Goal: Information Seeking & Learning: Learn about a topic

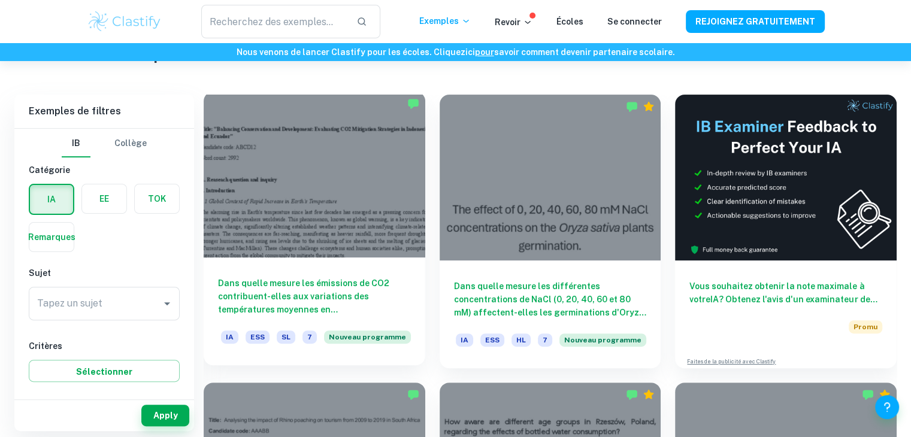
scroll to position [308, 0]
click at [323, 231] on div at bounding box center [315, 175] width 222 height 166
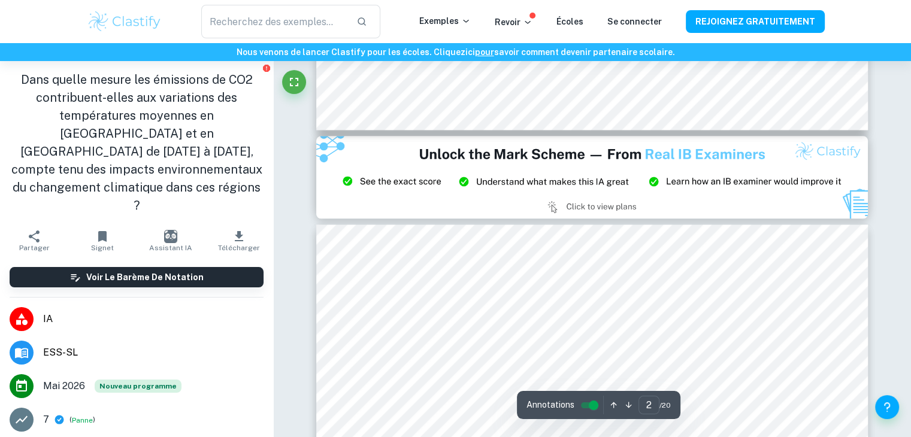
scroll to position [1466, 0]
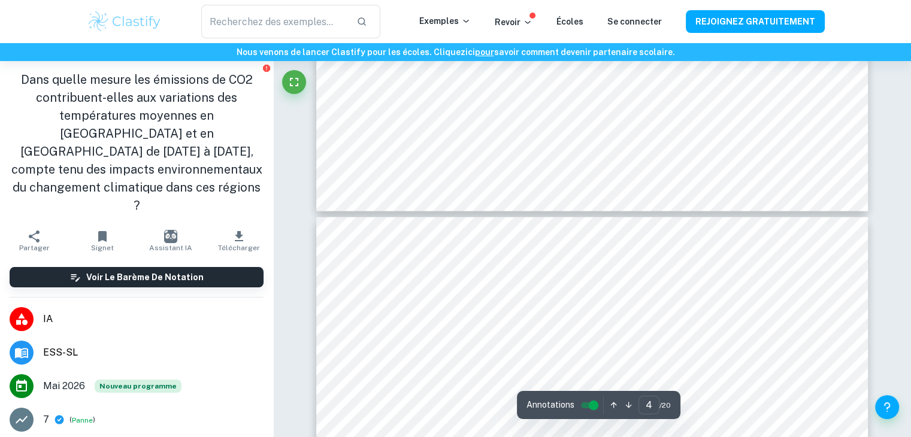
type input "5"
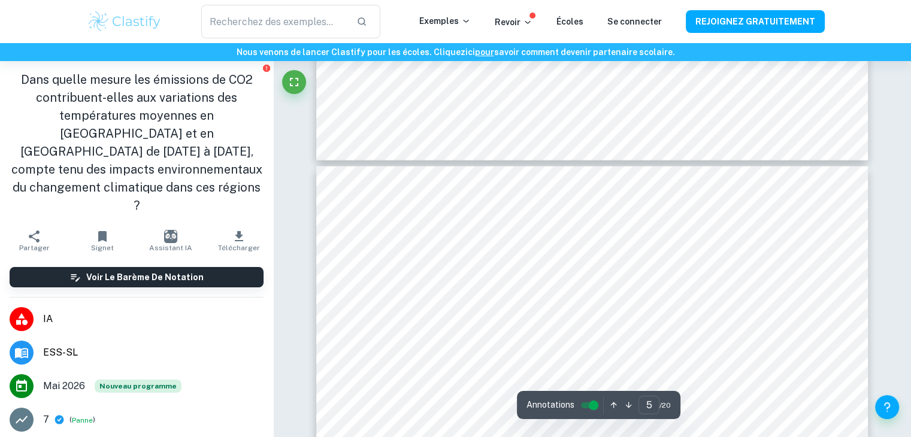
scroll to position [3004, 0]
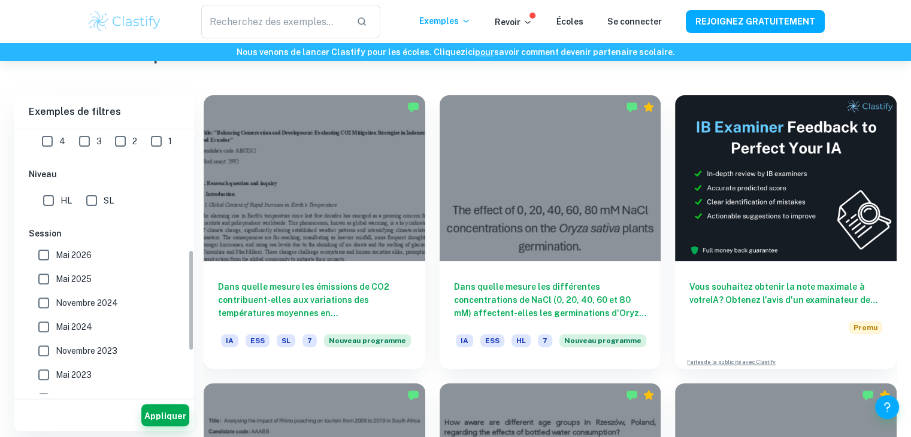
scroll to position [316, 0]
click at [76, 274] on font "Mai 2025" at bounding box center [74, 279] width 36 height 10
click at [56, 274] on input "Mai 2025" at bounding box center [44, 279] width 24 height 24
checkbox input "true"
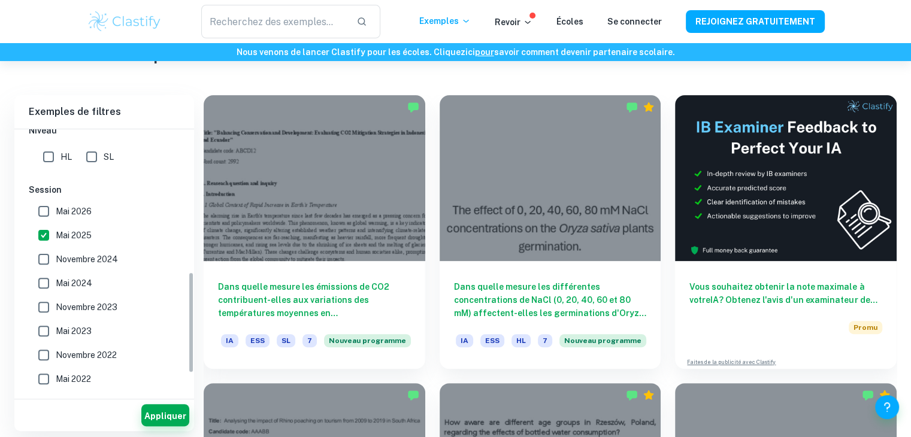
scroll to position [374, 0]
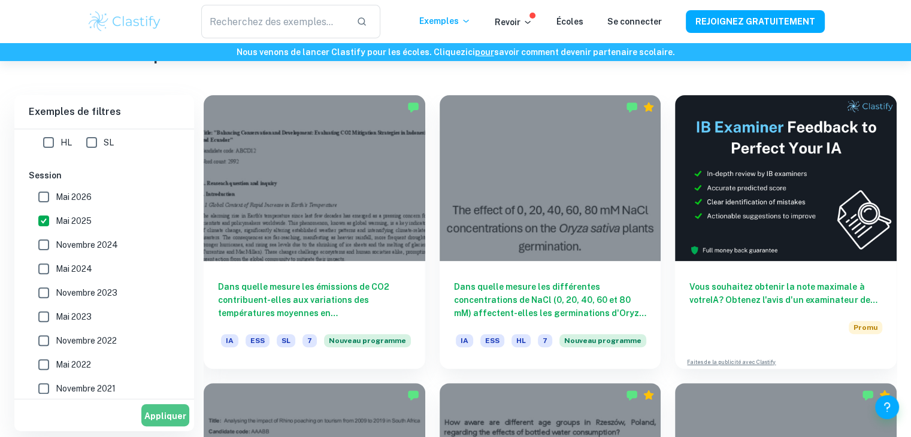
click at [168, 417] on font "Appliquer" at bounding box center [165, 416] width 42 height 10
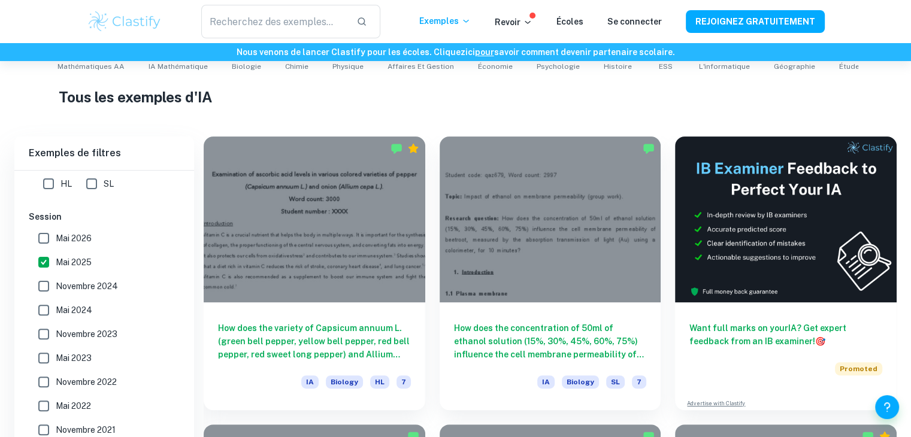
scroll to position [308, 0]
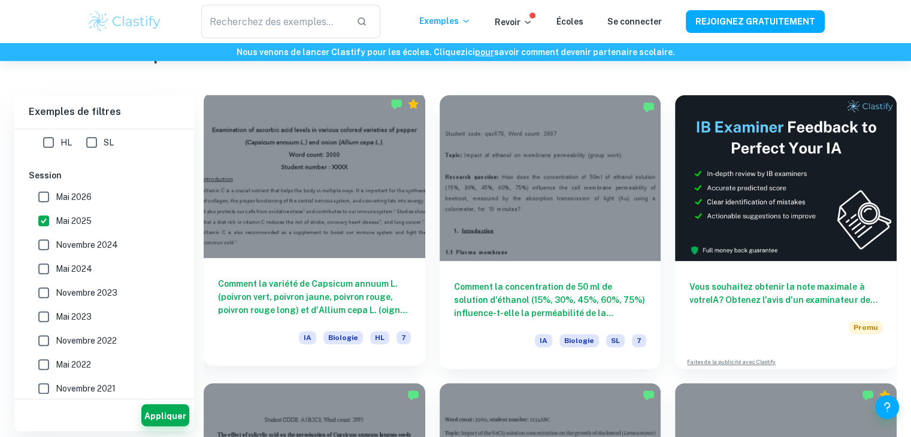
click at [332, 207] on div at bounding box center [315, 175] width 222 height 166
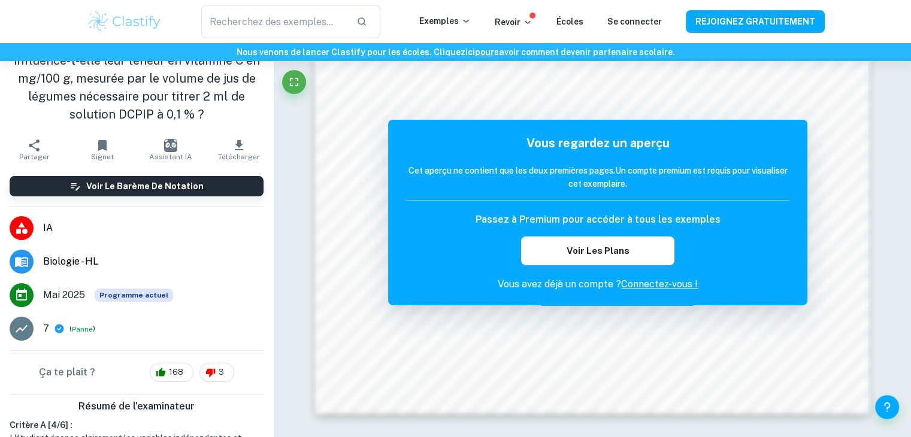
scroll to position [52, 0]
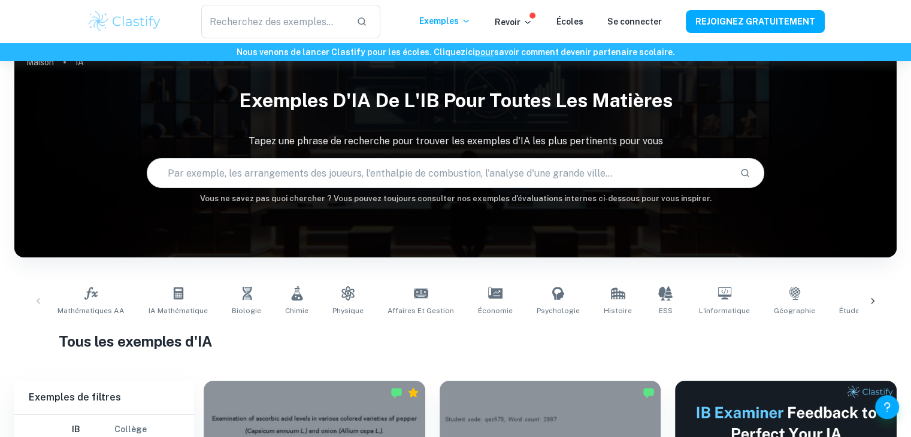
scroll to position [31, 0]
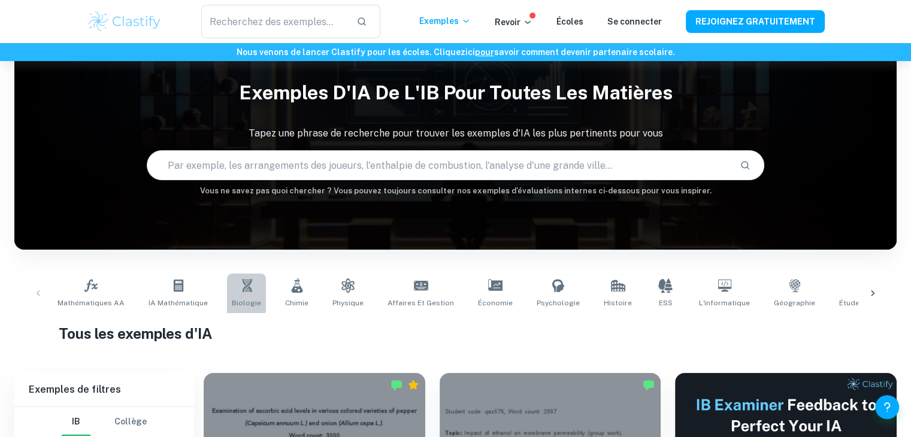
click at [242, 291] on icon at bounding box center [247, 285] width 10 height 13
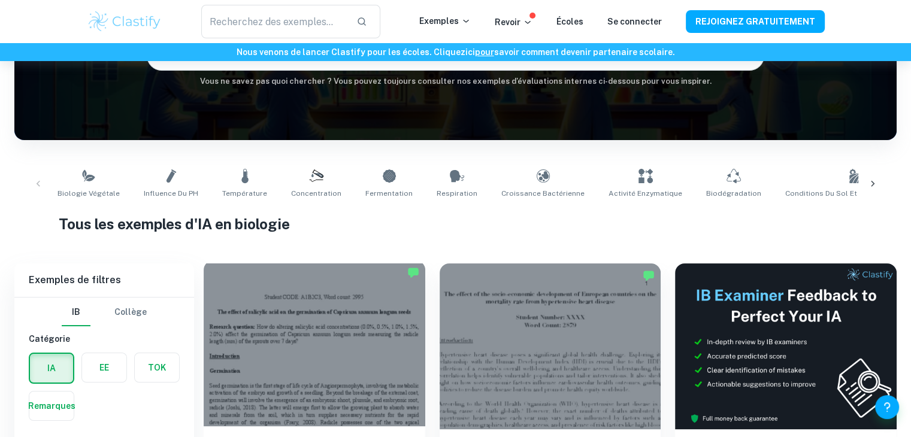
scroll to position [246, 0]
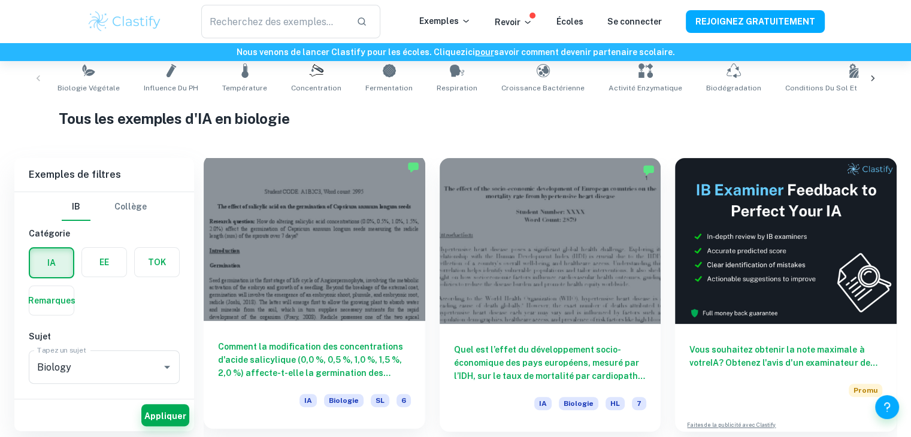
click at [272, 282] on div at bounding box center [315, 238] width 222 height 166
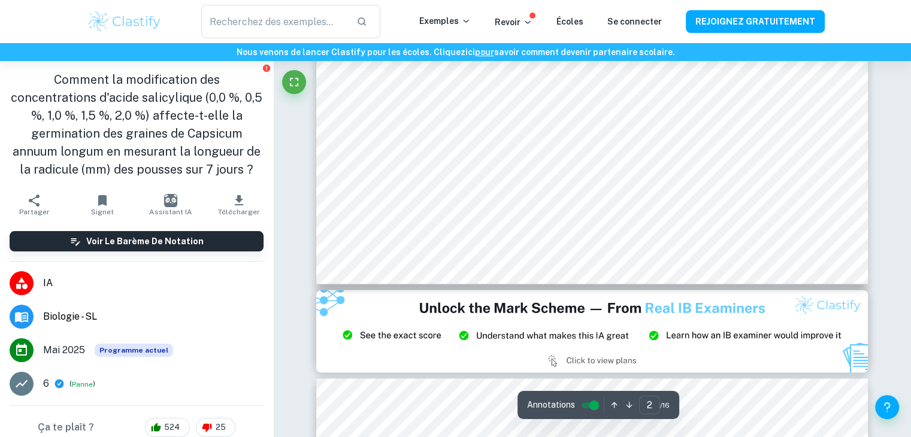
scroll to position [1516, 0]
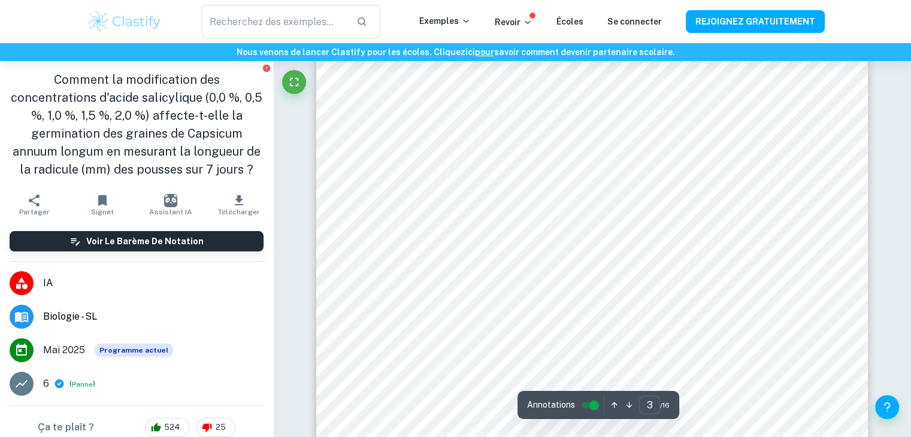
type input "2"
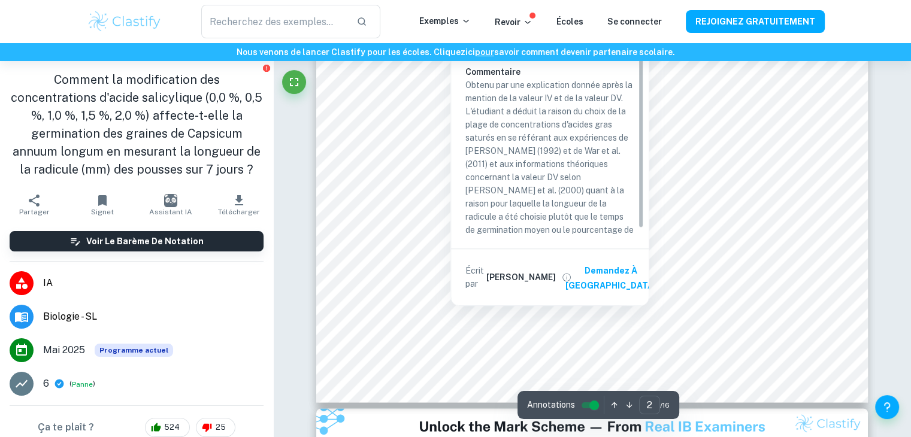
scroll to position [31, 0]
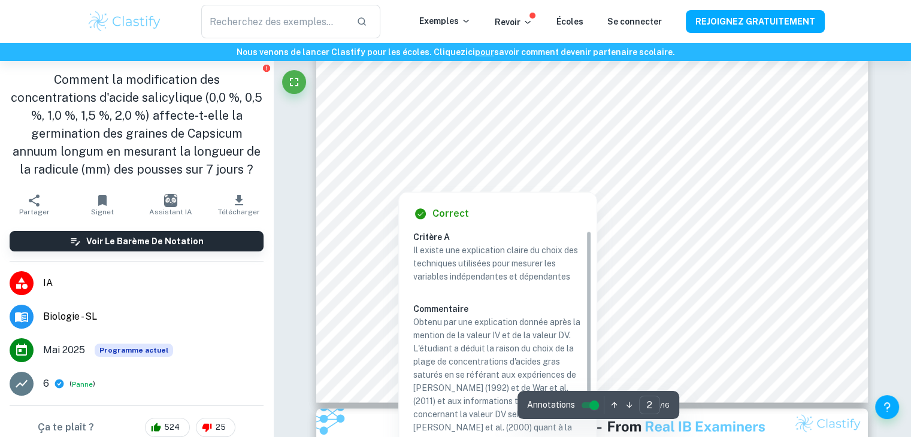
click at [447, 164] on div at bounding box center [591, 167] width 417 height 17
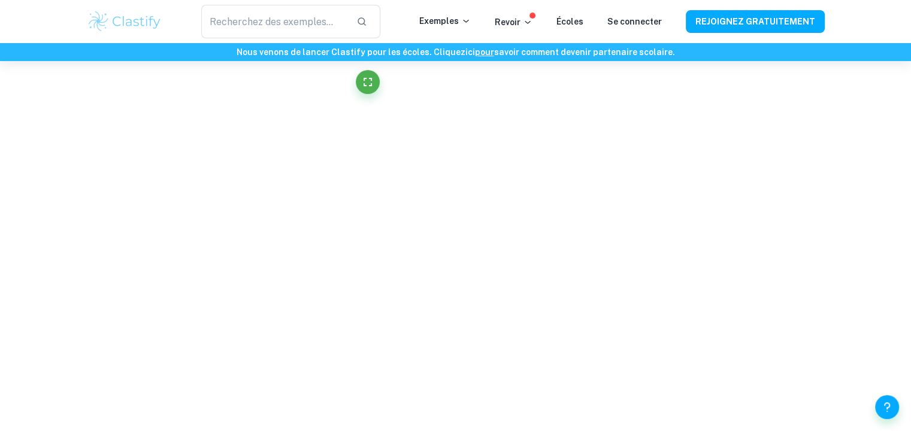
scroll to position [747, 0]
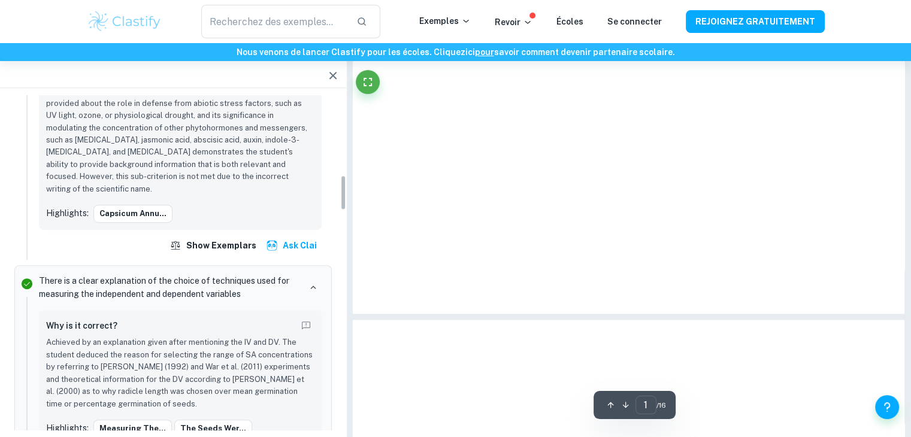
type input "2"
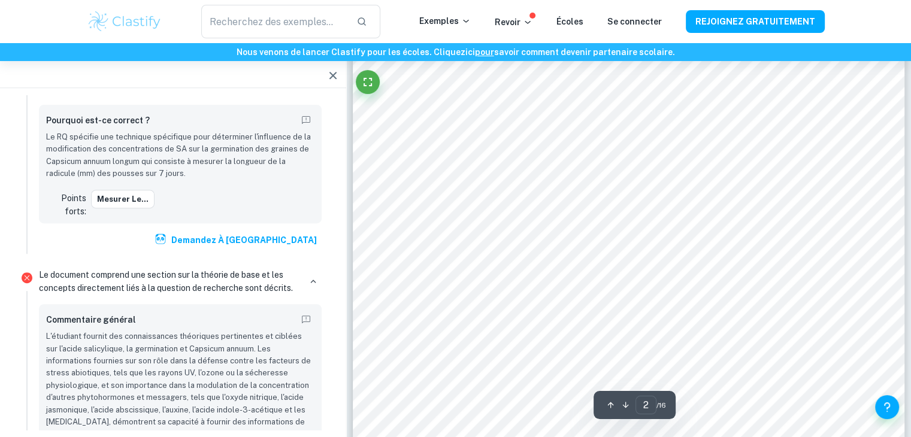
scroll to position [1042, 0]
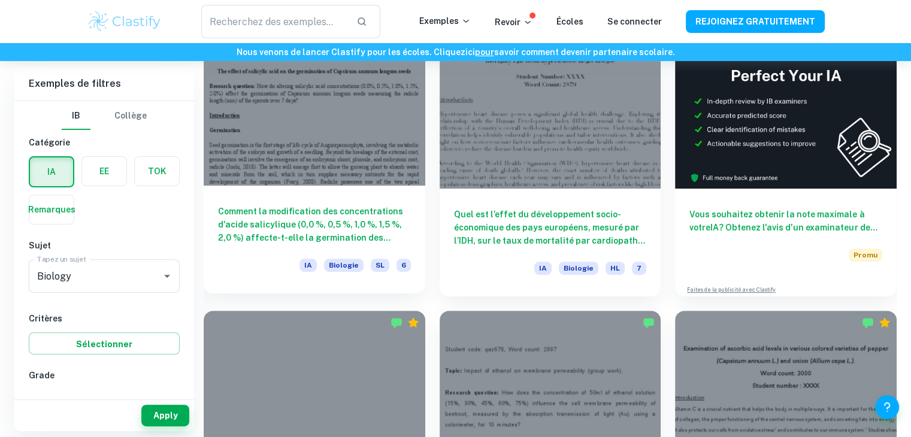
scroll to position [383, 0]
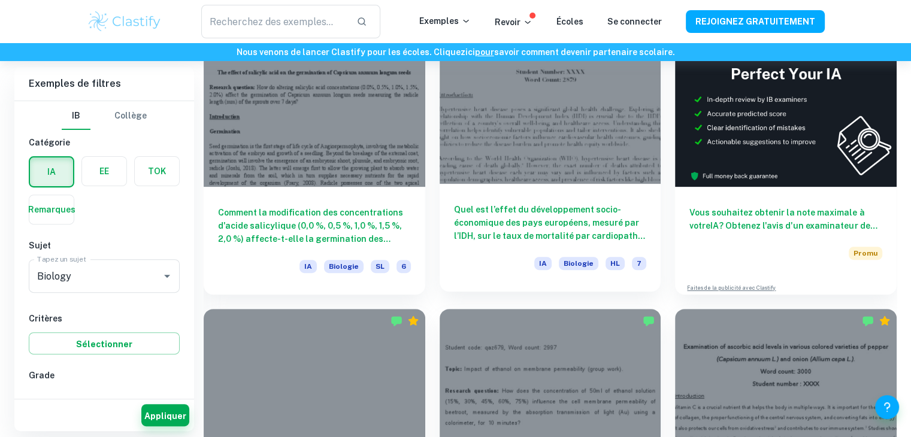
click at [570, 163] on div at bounding box center [551, 101] width 222 height 166
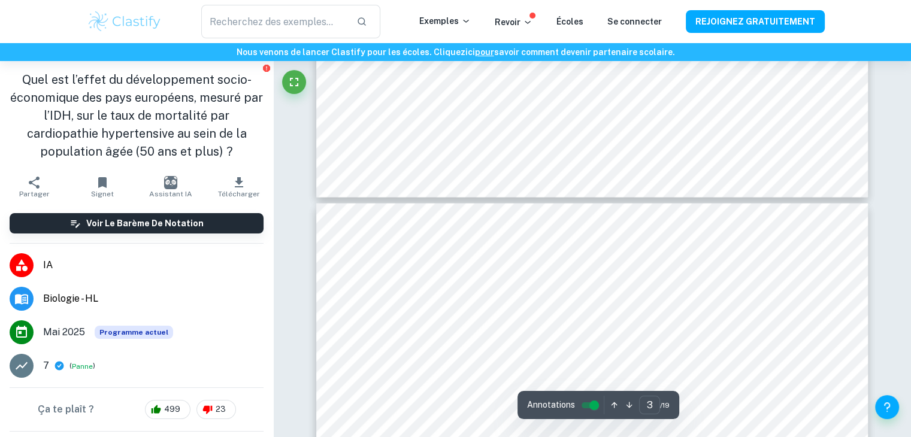
type input "4"
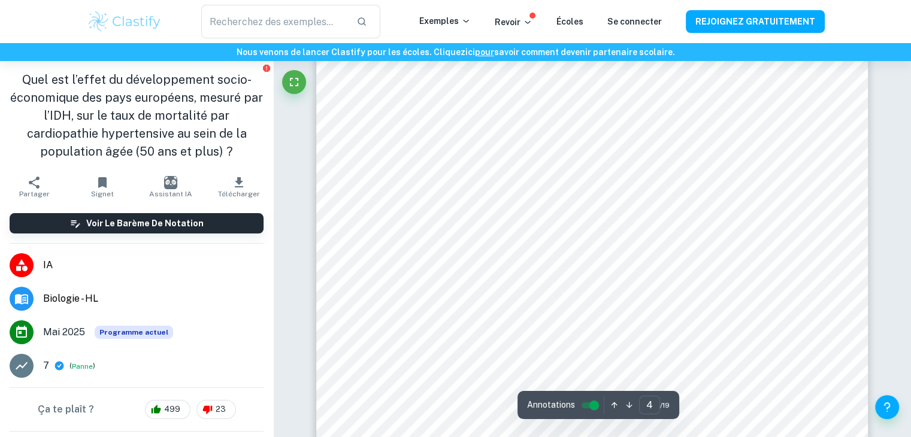
scroll to position [2905, 0]
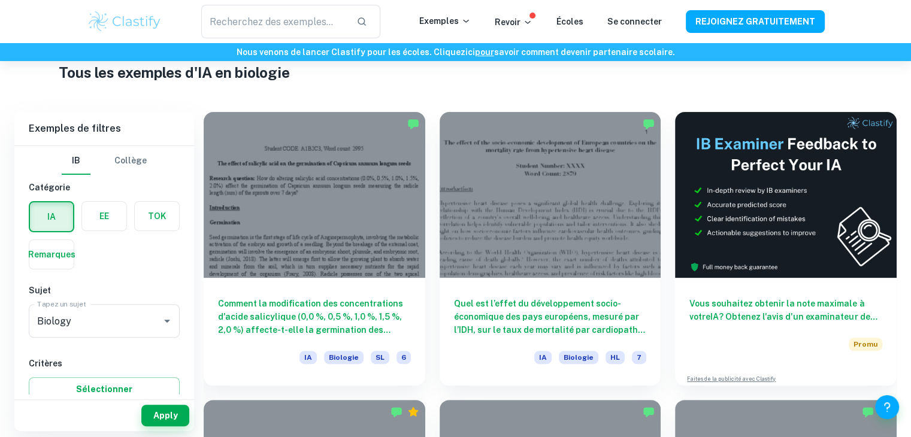
scroll to position [292, 0]
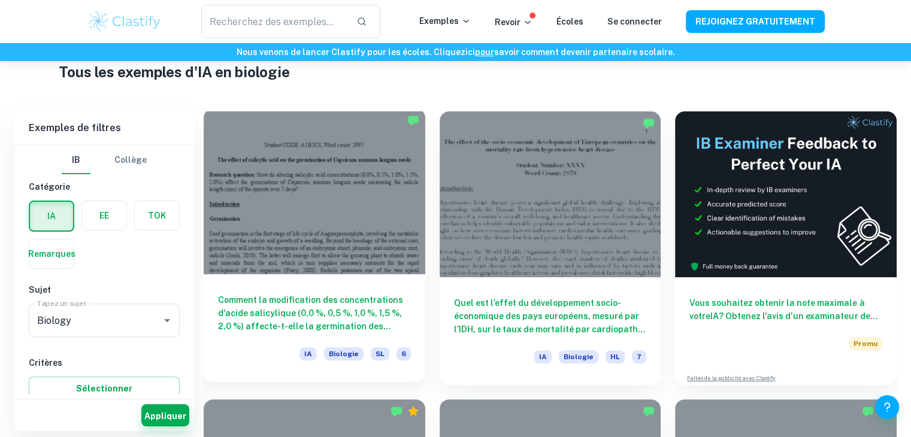
click at [277, 206] on div at bounding box center [315, 191] width 222 height 166
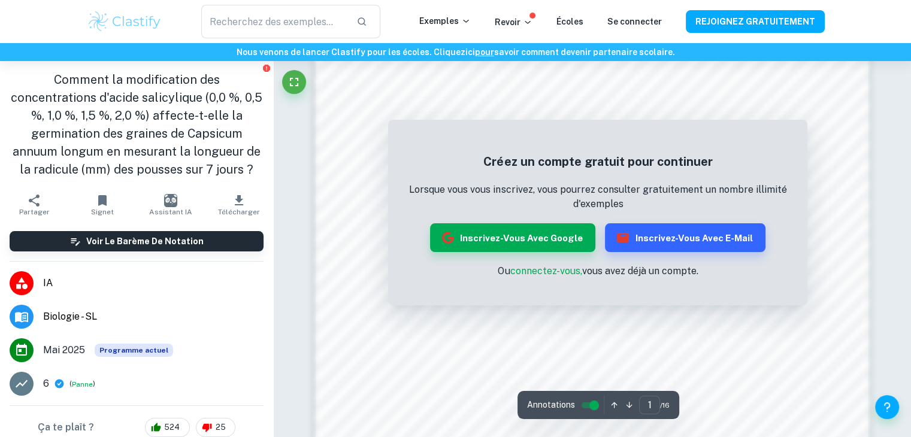
scroll to position [1237, 0]
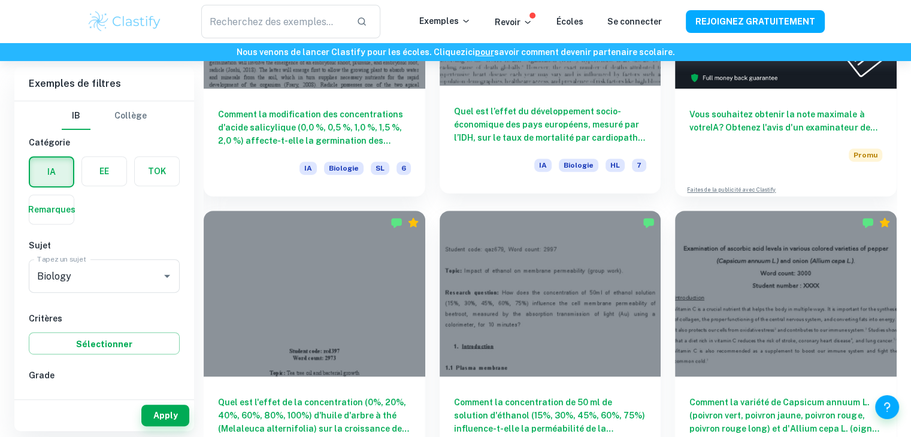
scroll to position [486, 0]
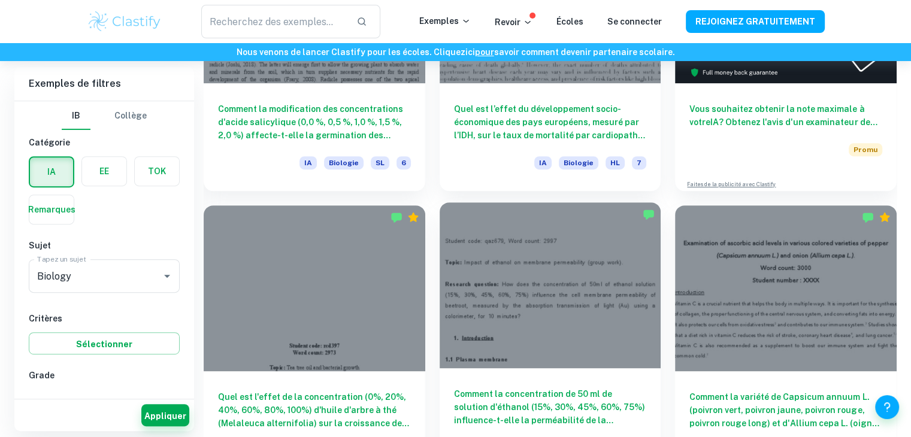
click at [497, 293] on div at bounding box center [551, 285] width 222 height 166
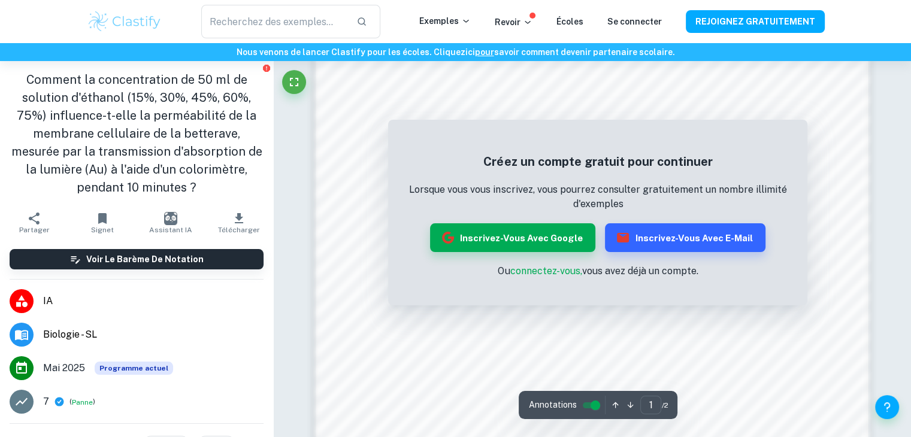
scroll to position [1102, 0]
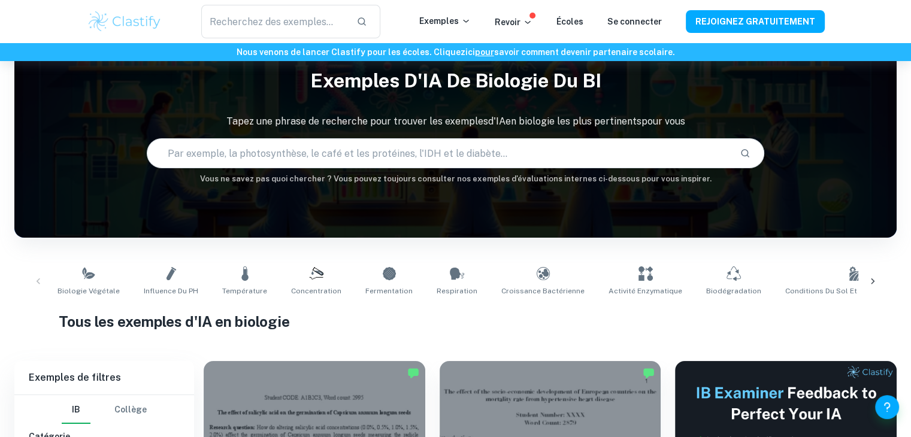
scroll to position [35, 0]
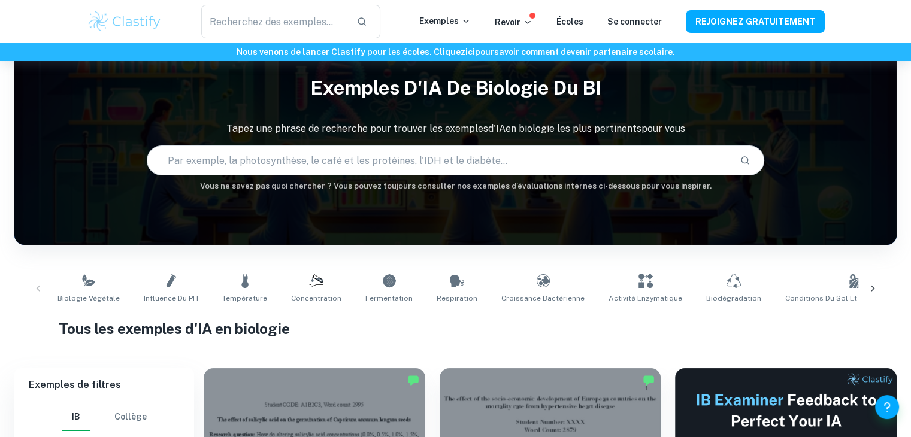
click at [46, 289] on div "Biologie végétale Influence du pH Température Concentration Fermentation Respir…" at bounding box center [455, 289] width 863 height 40
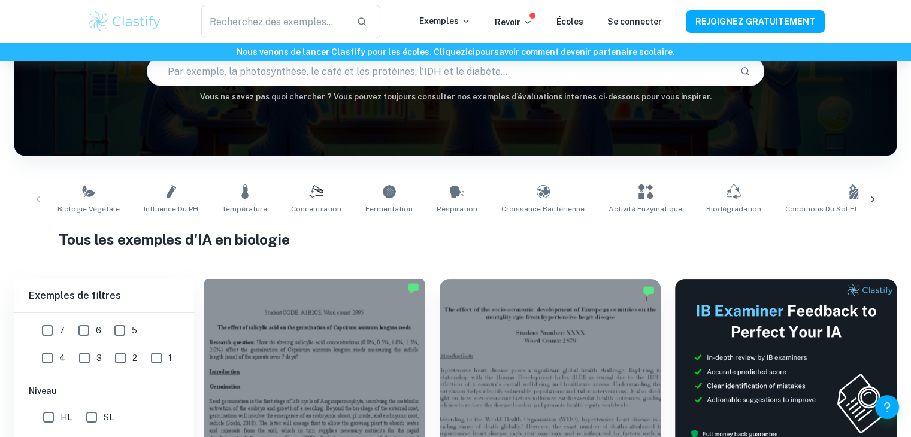
scroll to position [282, 0]
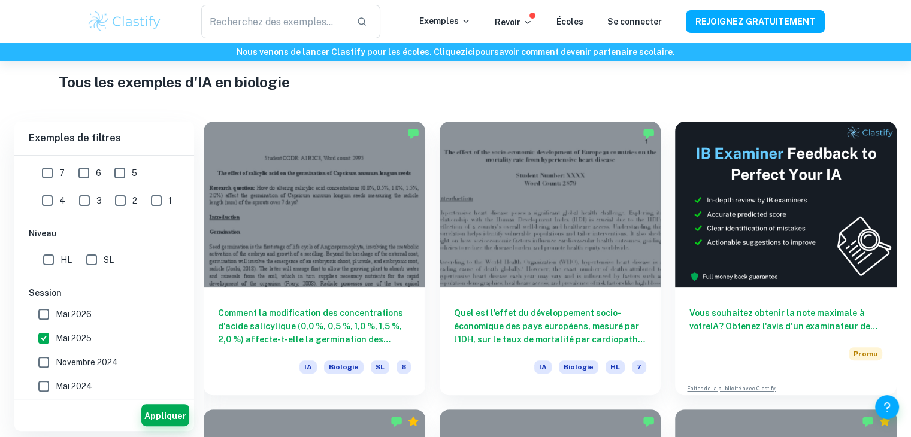
click at [99, 329] on label "Mai 2025" at bounding box center [101, 338] width 138 height 24
click at [56, 329] on input "Mai 2025" at bounding box center [44, 338] width 24 height 24
checkbox input "false"
click at [168, 413] on font "Appliquer" at bounding box center [165, 416] width 42 height 10
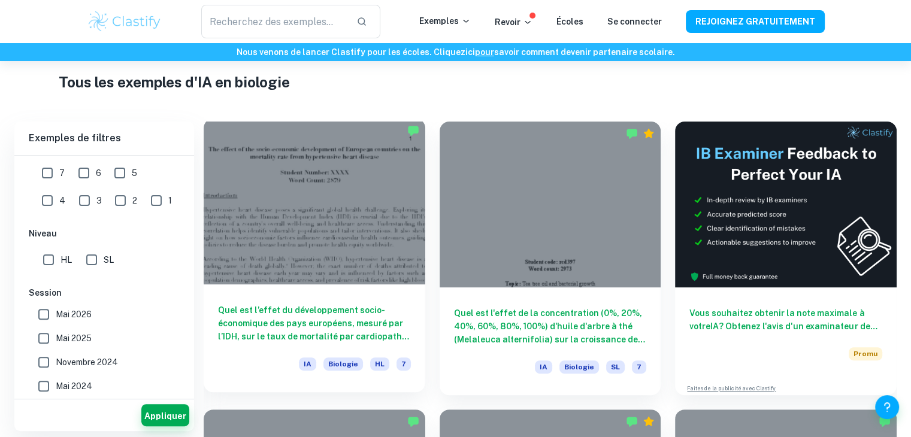
click at [347, 247] on div at bounding box center [315, 202] width 222 height 166
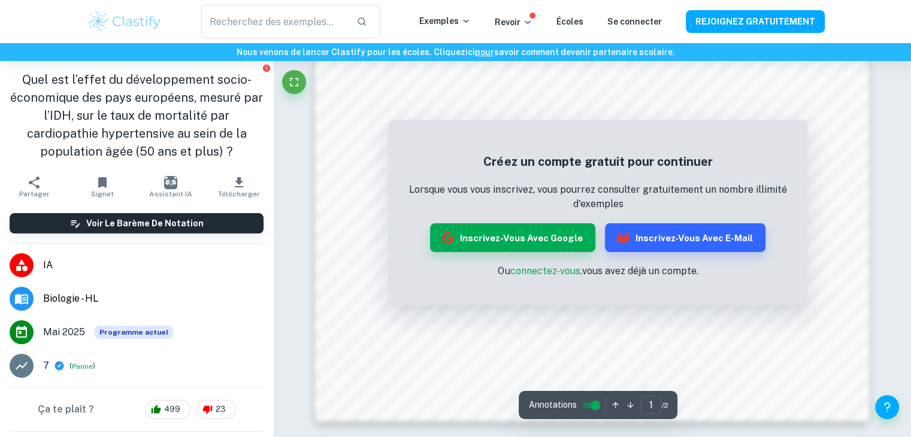
scroll to position [1285, 0]
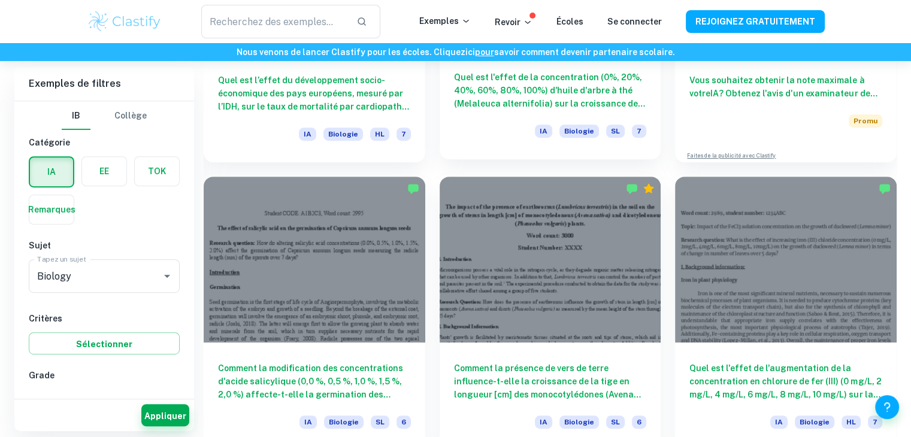
scroll to position [516, 0]
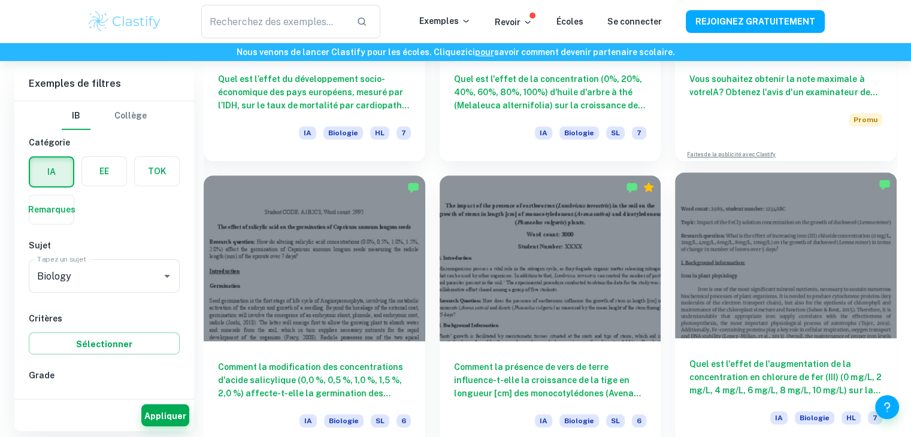
click at [741, 273] on div at bounding box center [786, 255] width 222 height 166
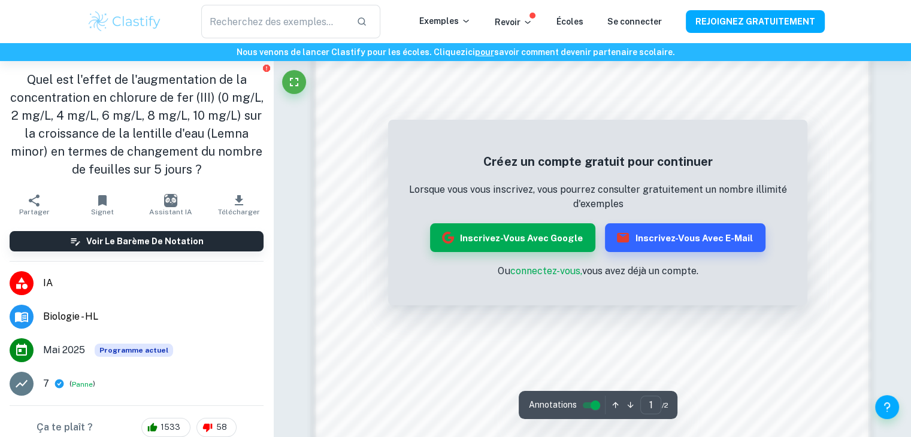
scroll to position [1125, 0]
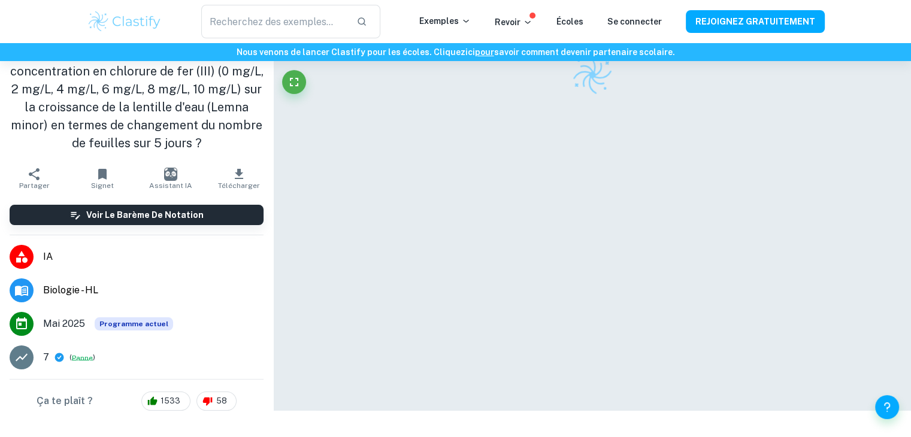
scroll to position [61, 0]
checkbox input "true"
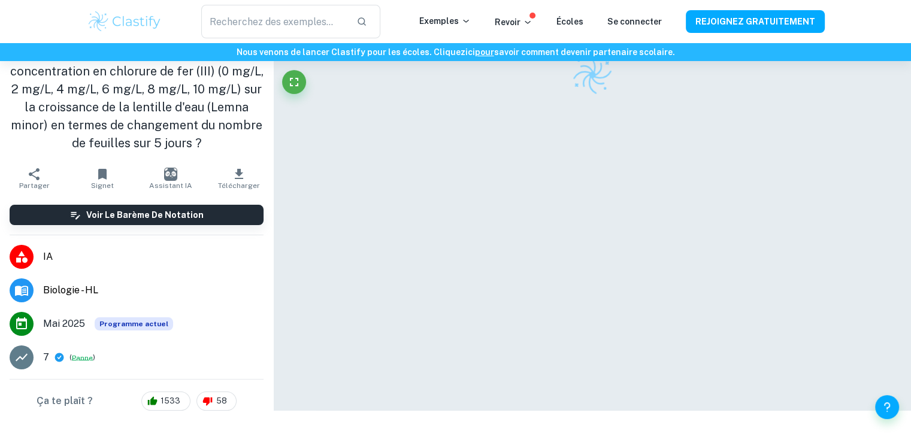
checkbox input "true"
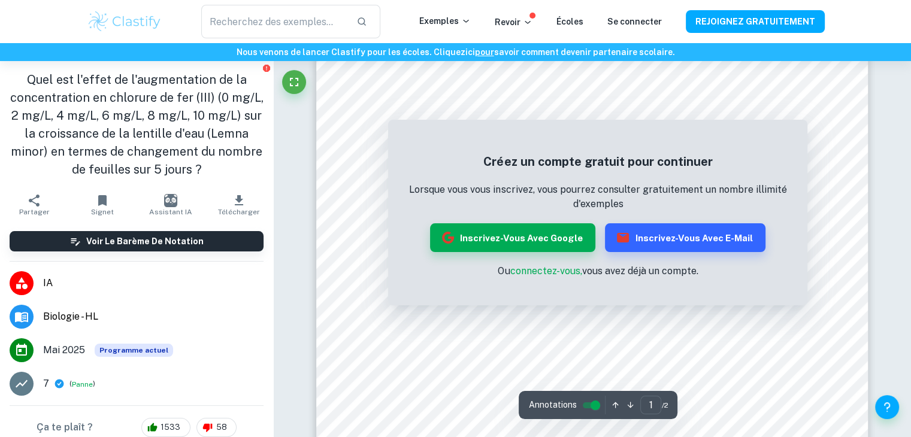
scroll to position [81, 0]
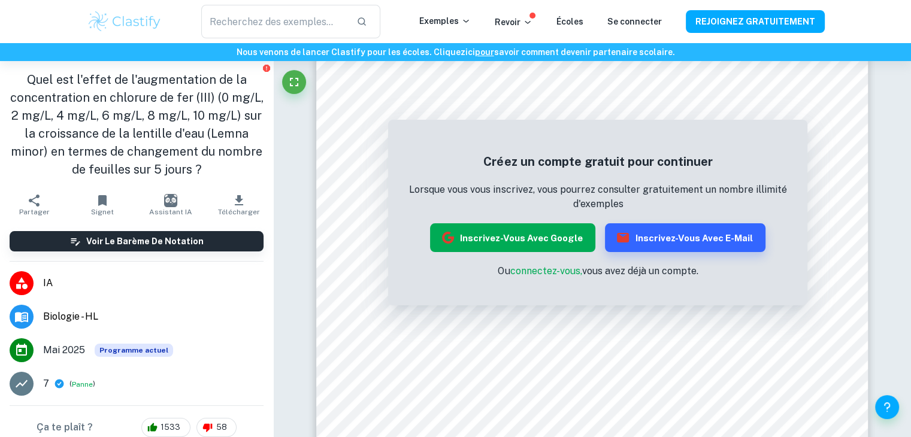
click at [471, 238] on font "Inscrivez-vous avec Google" at bounding box center [521, 238] width 122 height 10
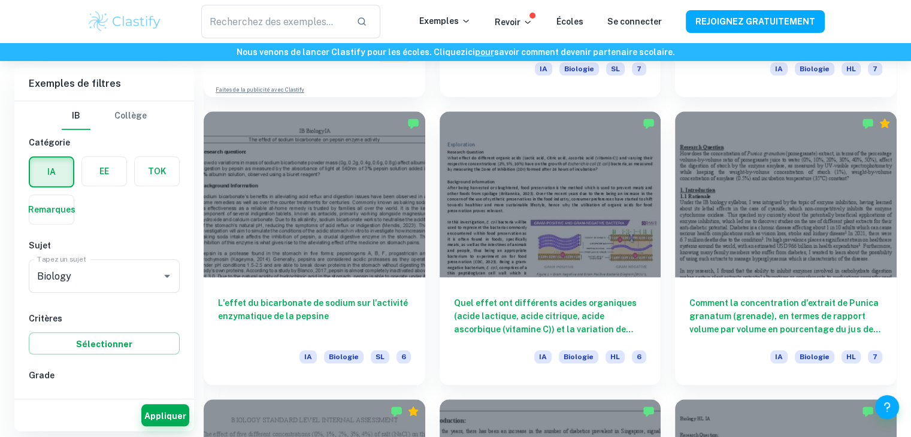
scroll to position [1157, 0]
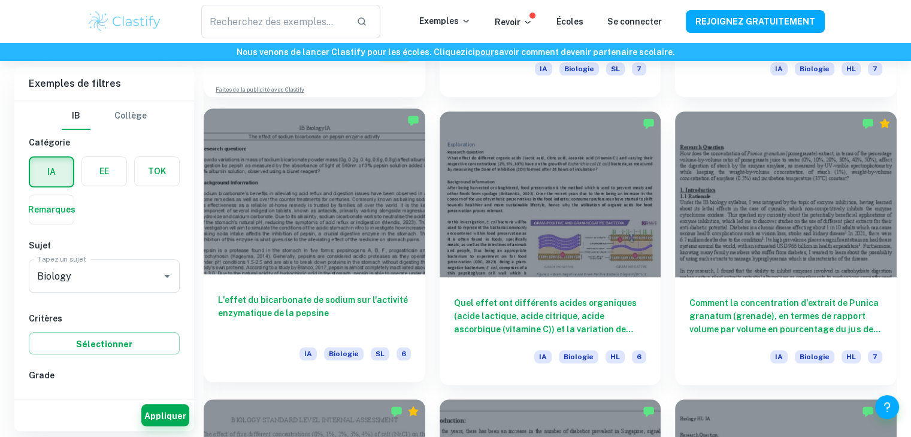
click at [349, 235] on div at bounding box center [315, 191] width 222 height 166
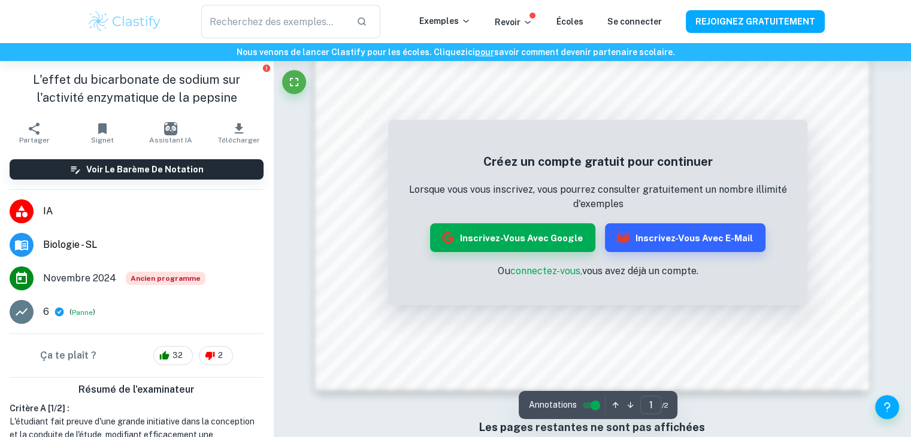
scroll to position [1152, 0]
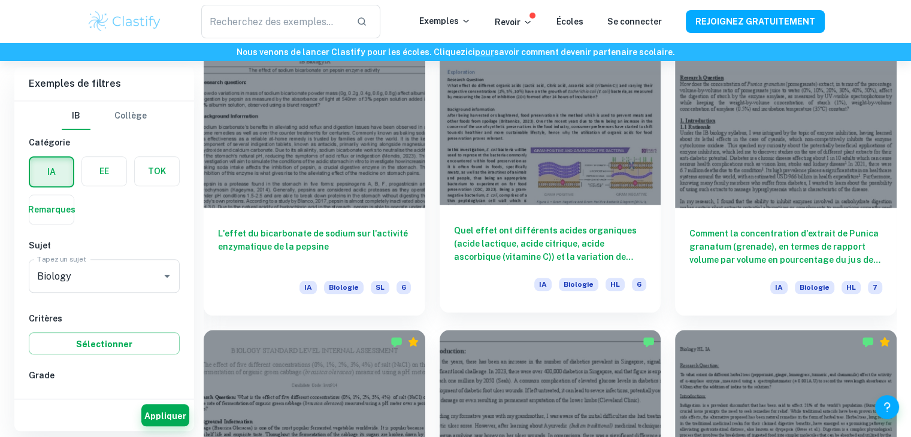
scroll to position [1186, 0]
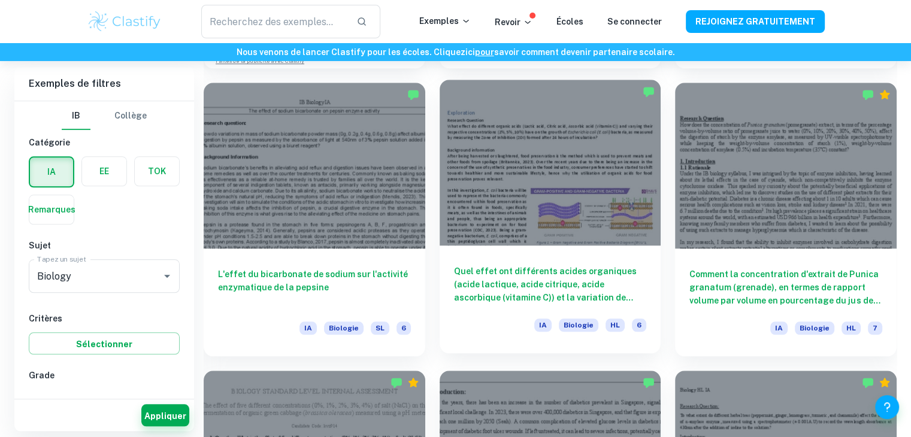
click at [527, 223] on div at bounding box center [551, 163] width 222 height 166
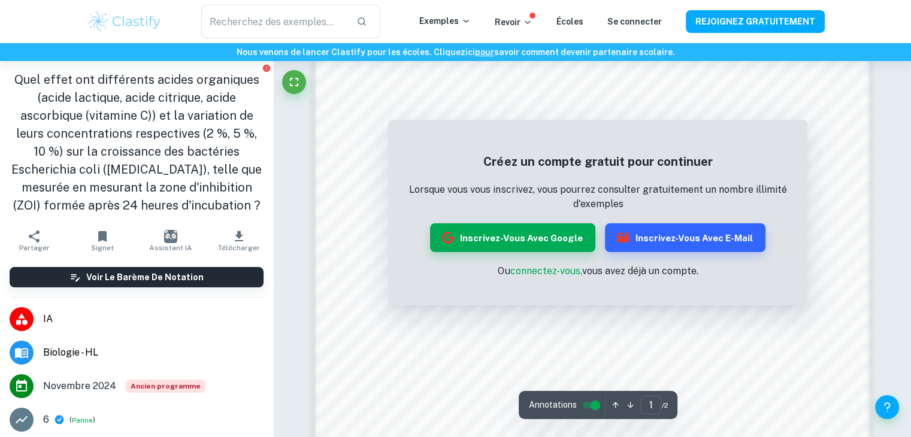
scroll to position [1152, 0]
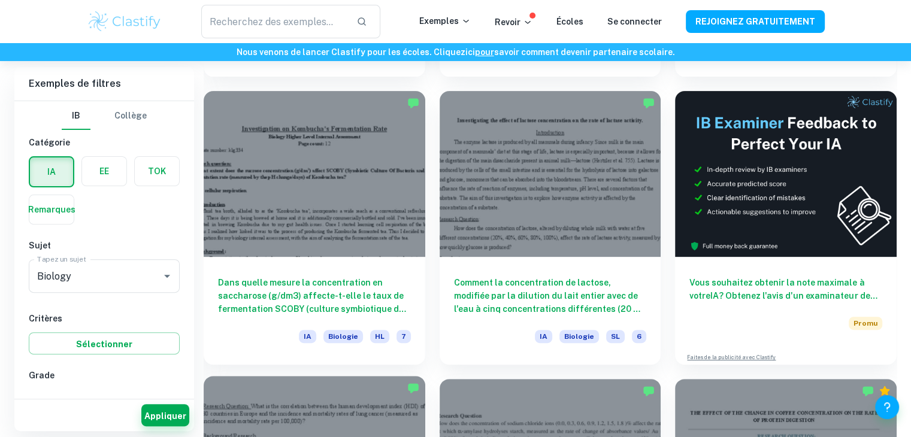
scroll to position [4923, 0]
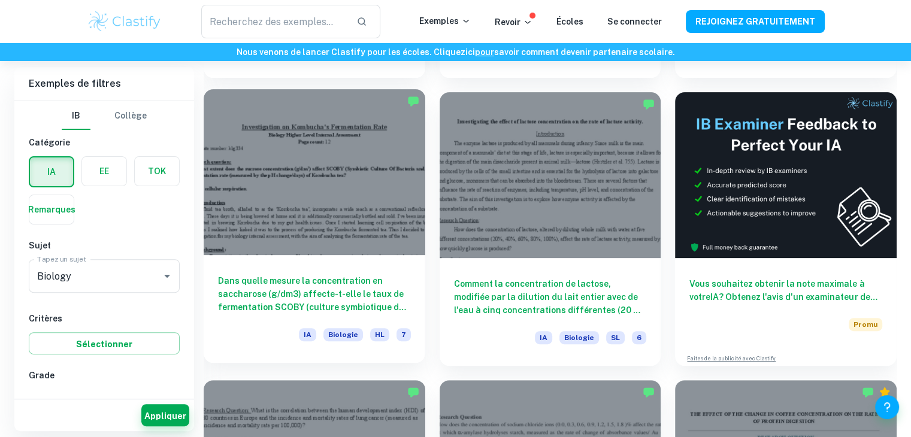
click at [353, 209] on div at bounding box center [315, 172] width 222 height 166
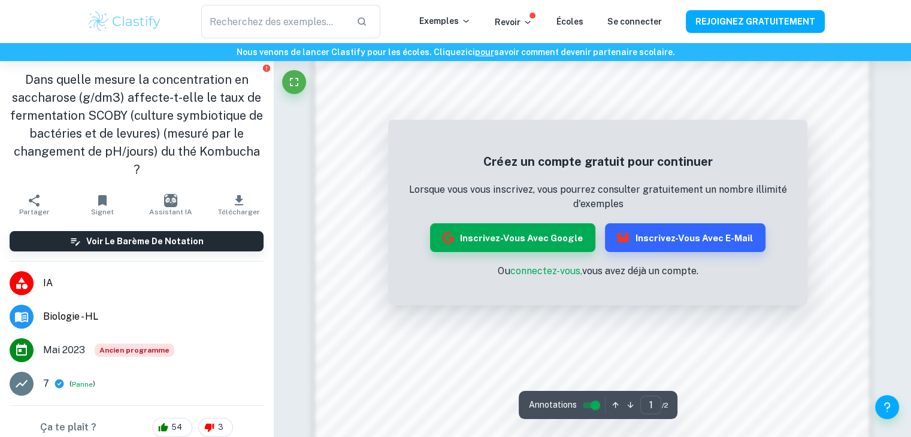
scroll to position [794, 0]
click at [594, 405] on input "contrôlé" at bounding box center [595, 405] width 43 height 14
click at [588, 405] on input "contrôlé" at bounding box center [585, 405] width 43 height 14
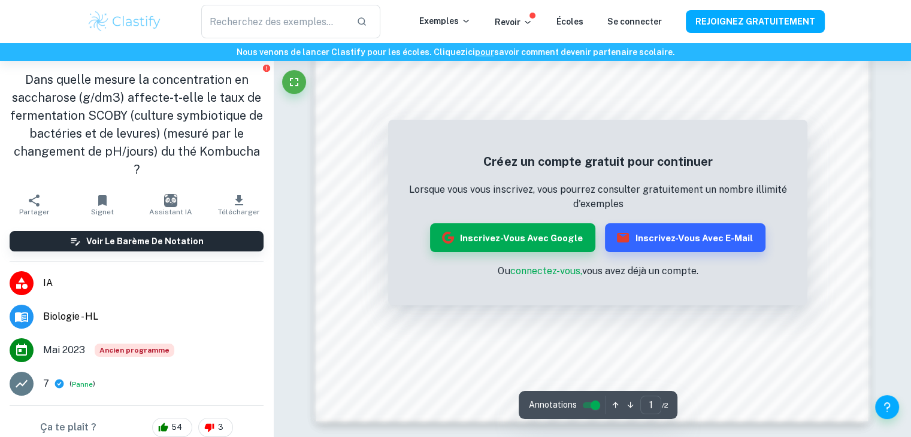
scroll to position [1283, 0]
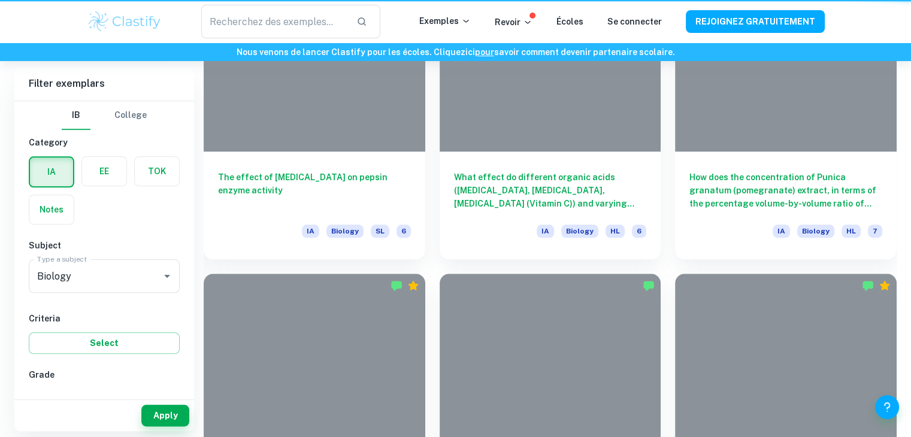
scroll to position [4612, 0]
